Goal: Communication & Community: Answer question/provide support

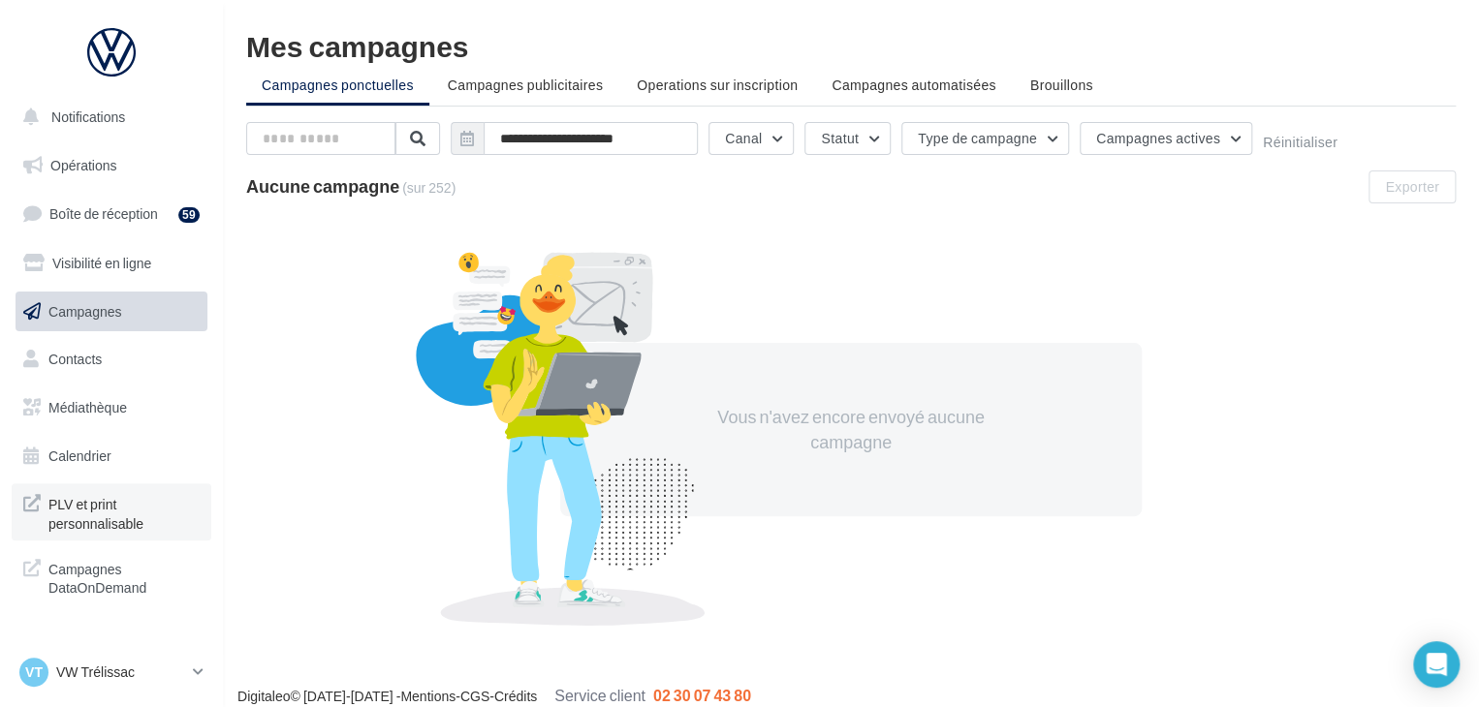
scroll to position [16, 0]
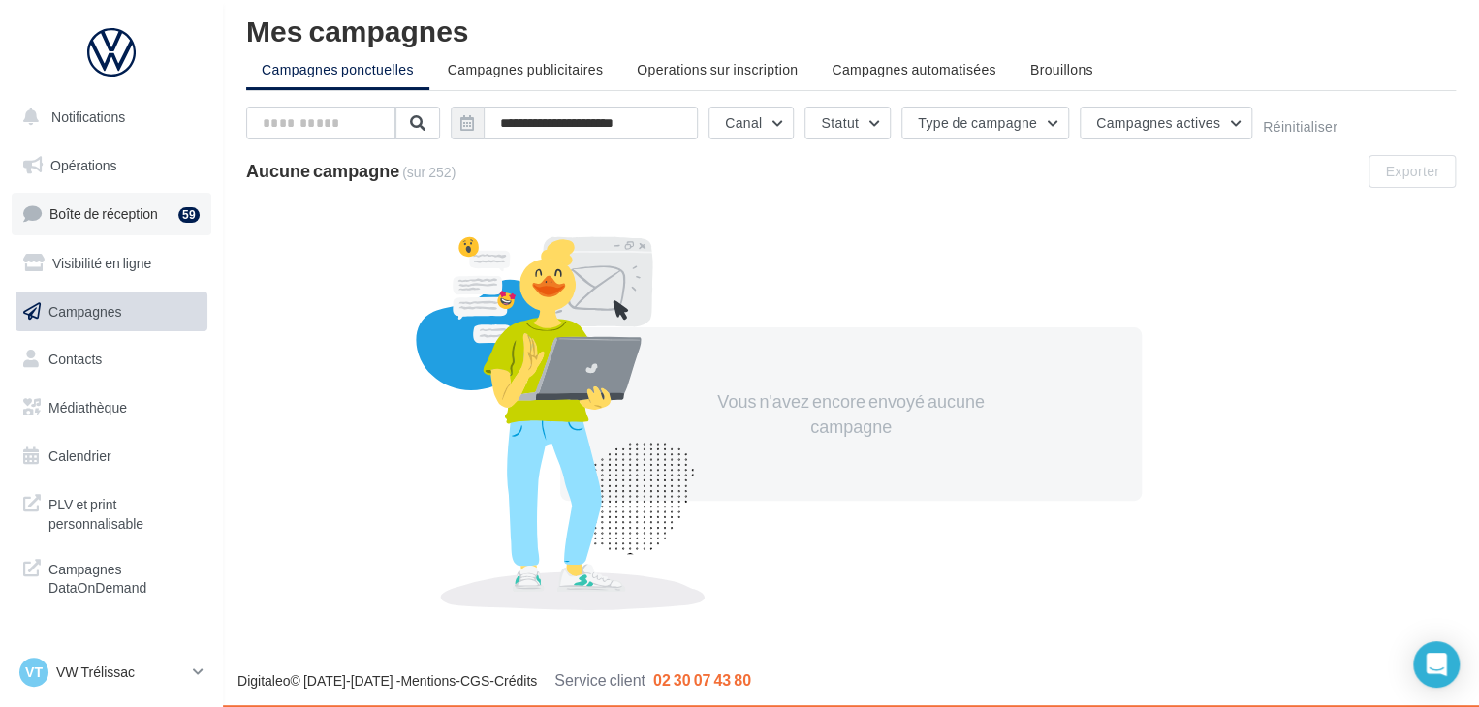
click at [139, 211] on span "Boîte de réception" at bounding box center [103, 213] width 109 height 16
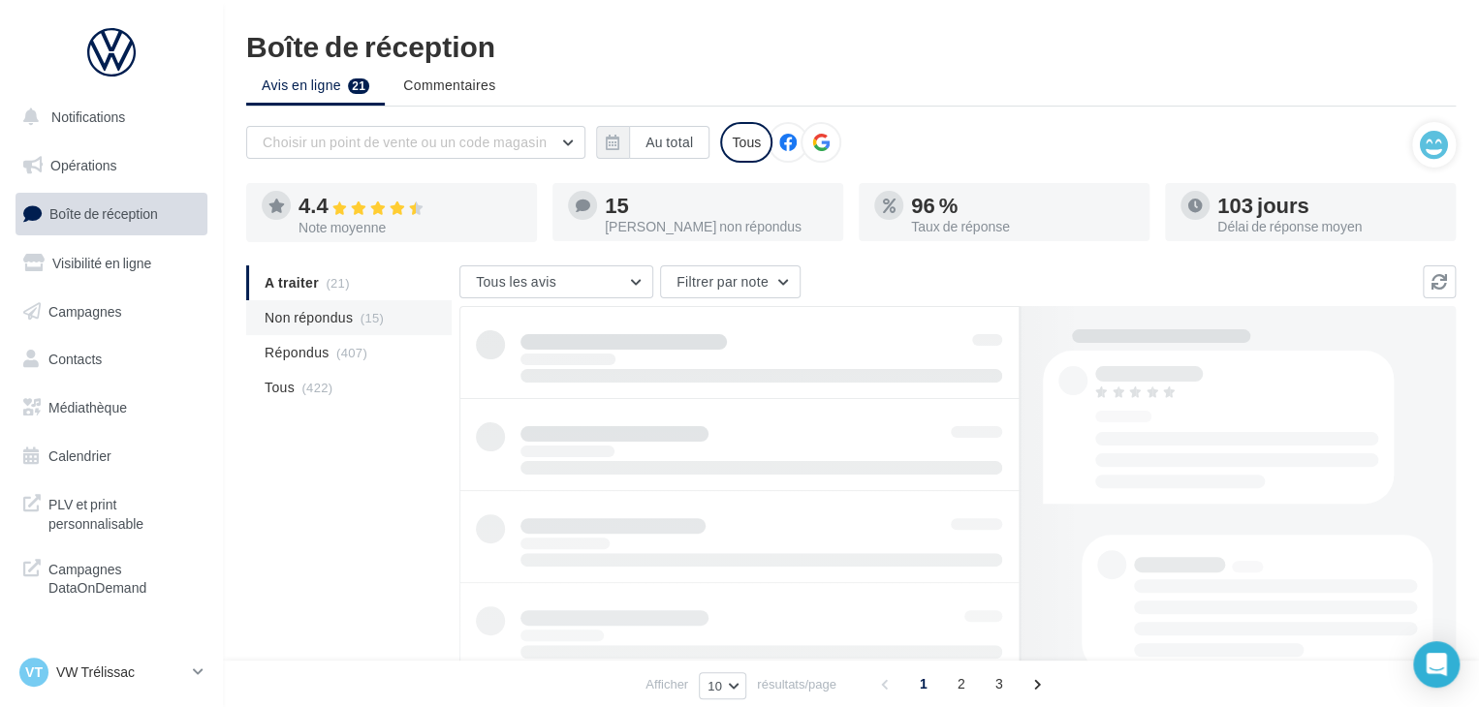
click at [353, 327] on li "Non répondus (15)" at bounding box center [348, 317] width 205 height 35
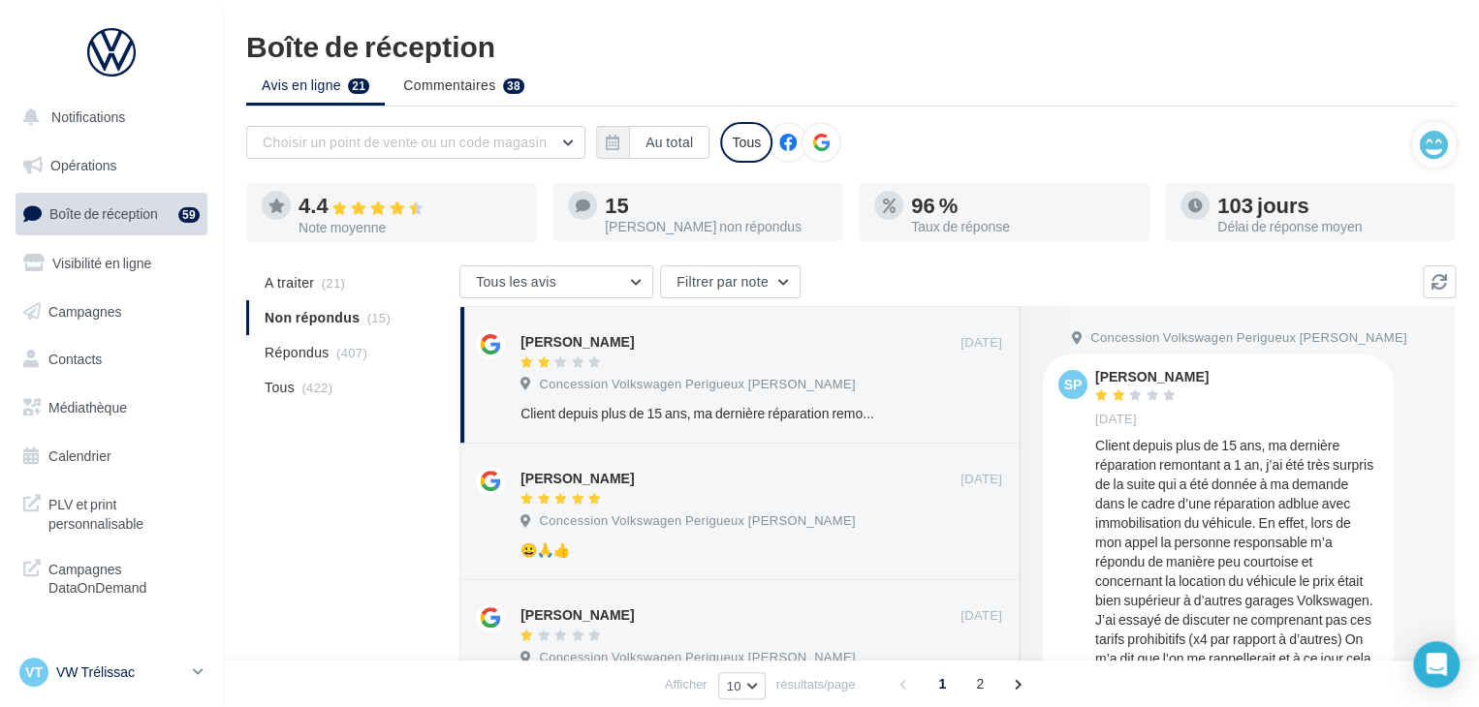
click at [76, 663] on p "VW Trélissac" at bounding box center [120, 672] width 129 height 19
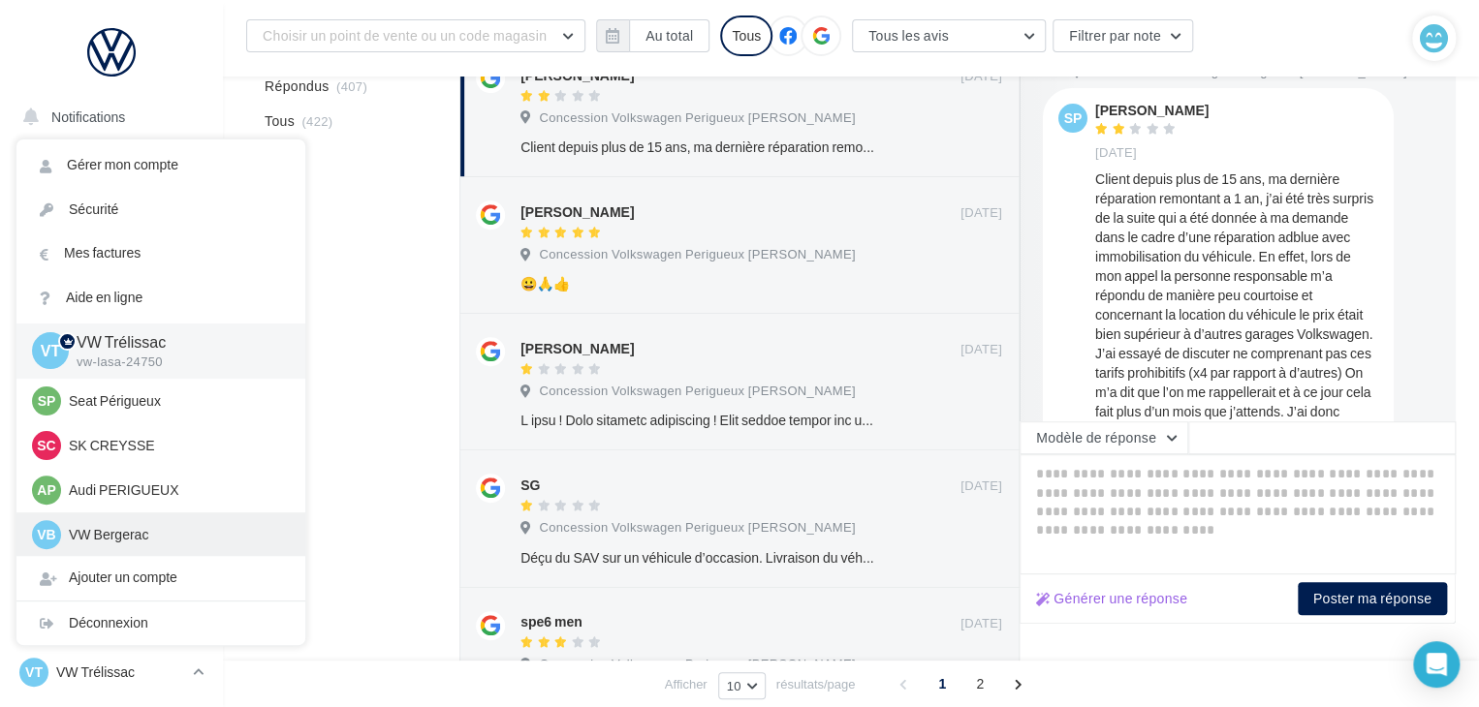
scroll to position [306, 0]
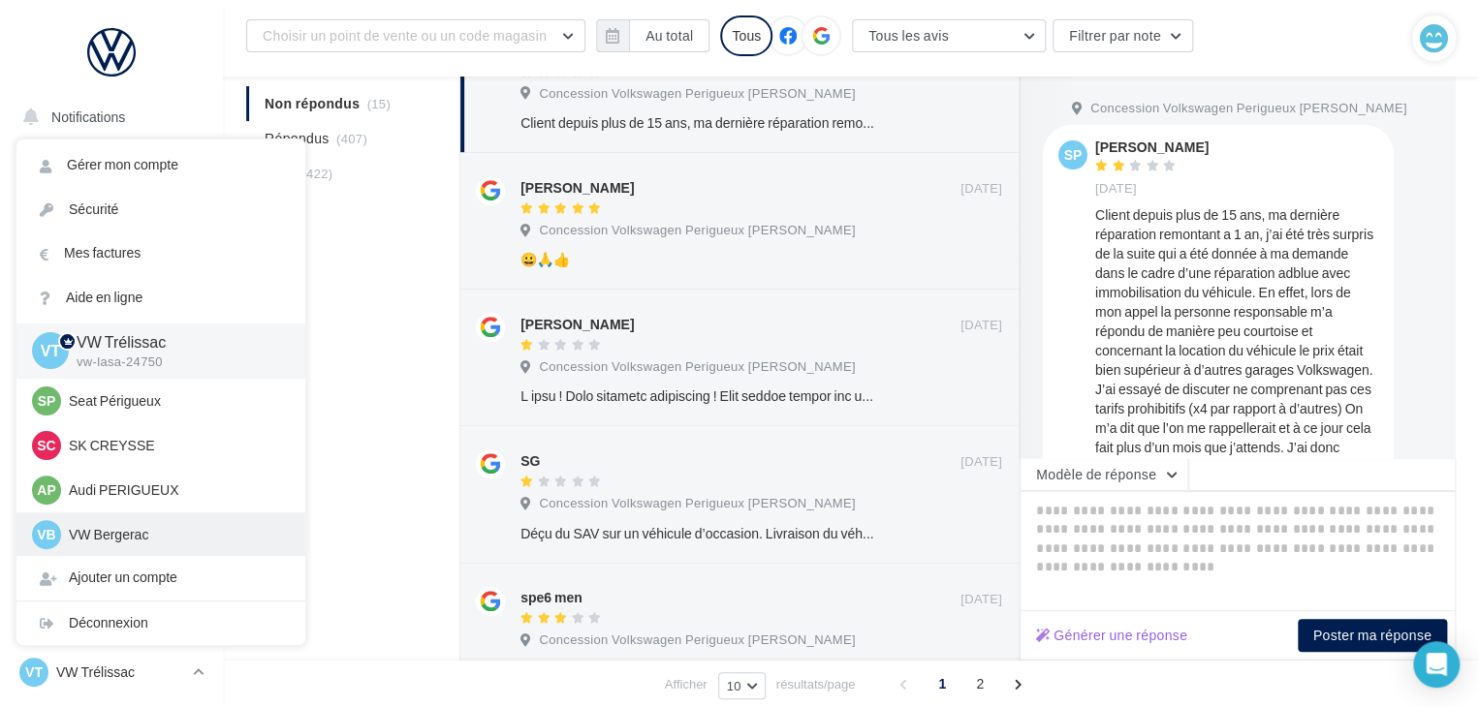
click at [139, 537] on p "VW Bergerac" at bounding box center [175, 534] width 213 height 19
